Goal: Submit feedback/report problem

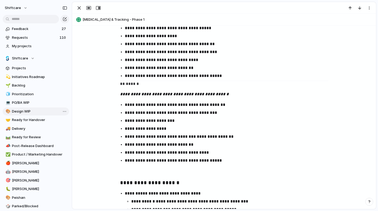
scroll to position [1115, 0]
